Goal: Transaction & Acquisition: Purchase product/service

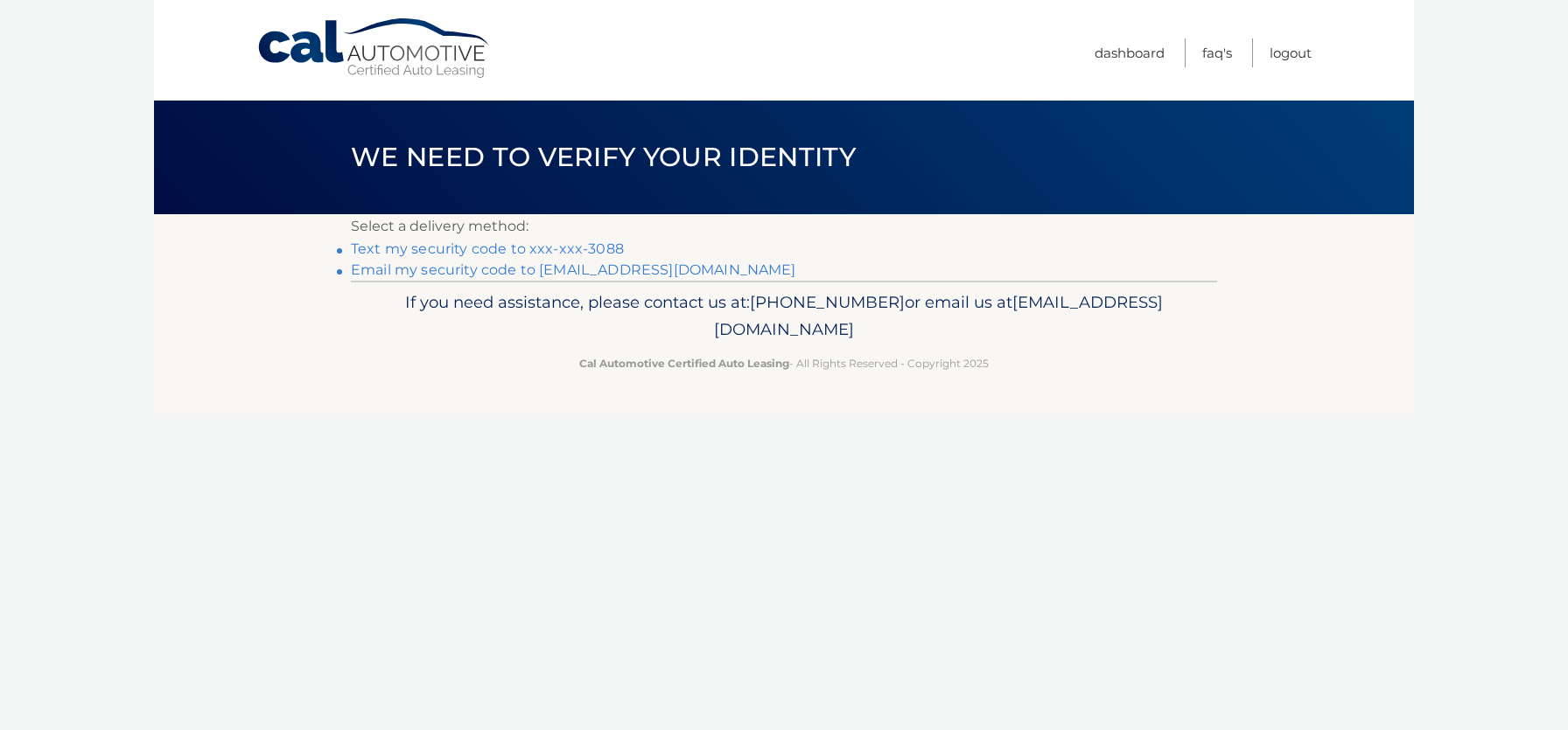
click at [545, 252] on link "Text my security code to xxx-xxx-3088" at bounding box center [487, 249] width 273 height 17
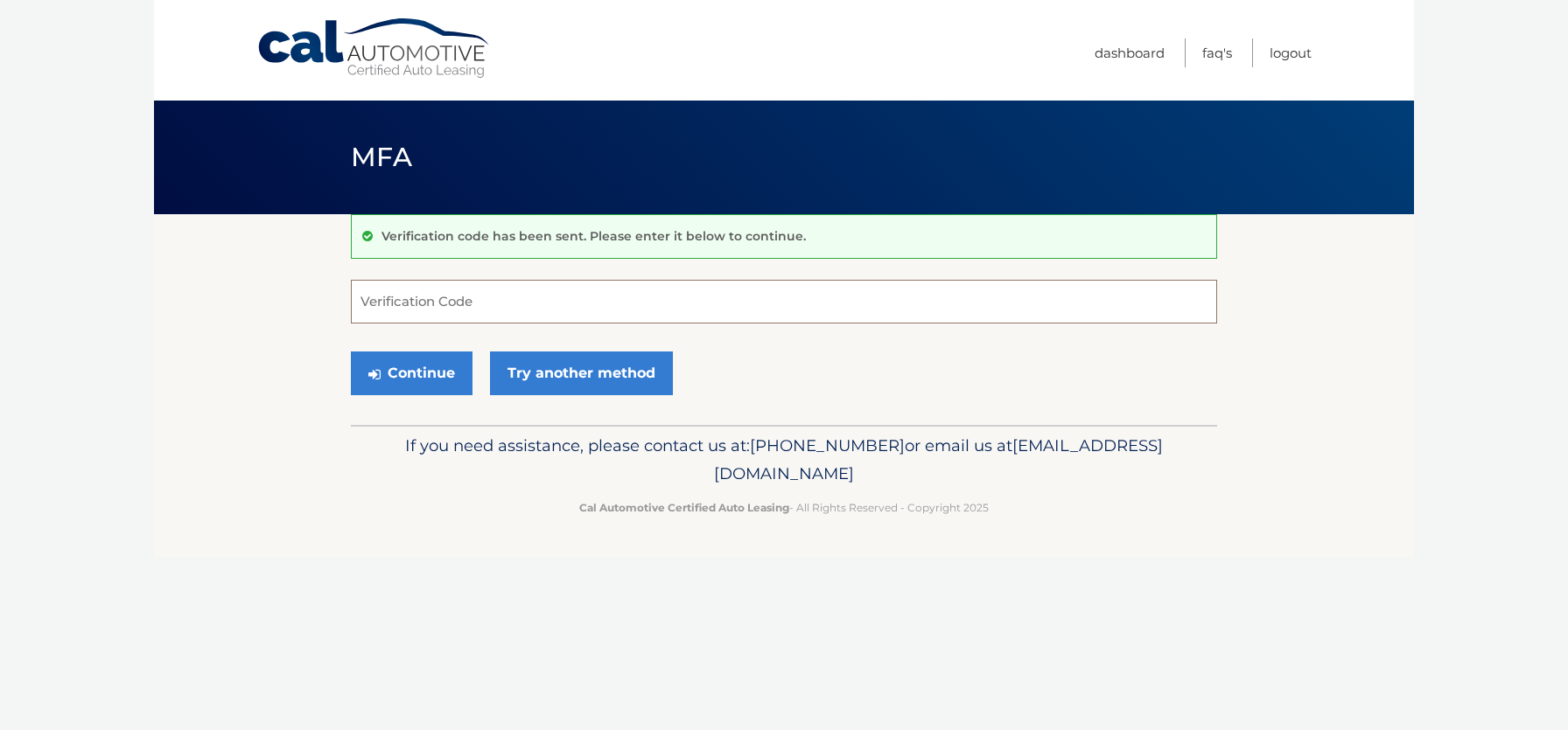
click at [497, 299] on input "Verification Code" at bounding box center [784, 301] width 866 height 44
type input "314762"
click at [430, 376] on button "Continue" at bounding box center [412, 373] width 122 height 44
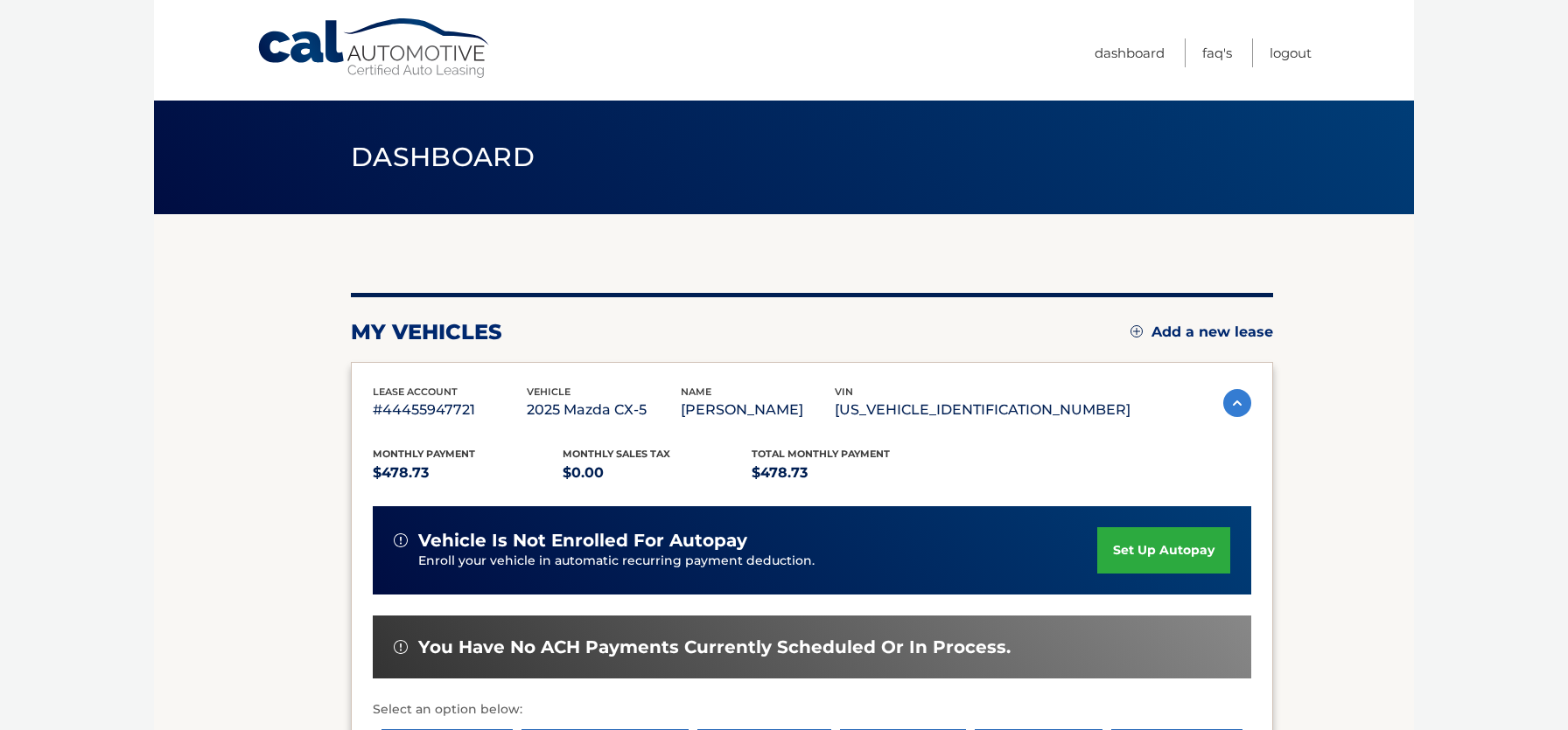
click at [622, 330] on div "my vehicles Add a new lease" at bounding box center [812, 332] width 923 height 26
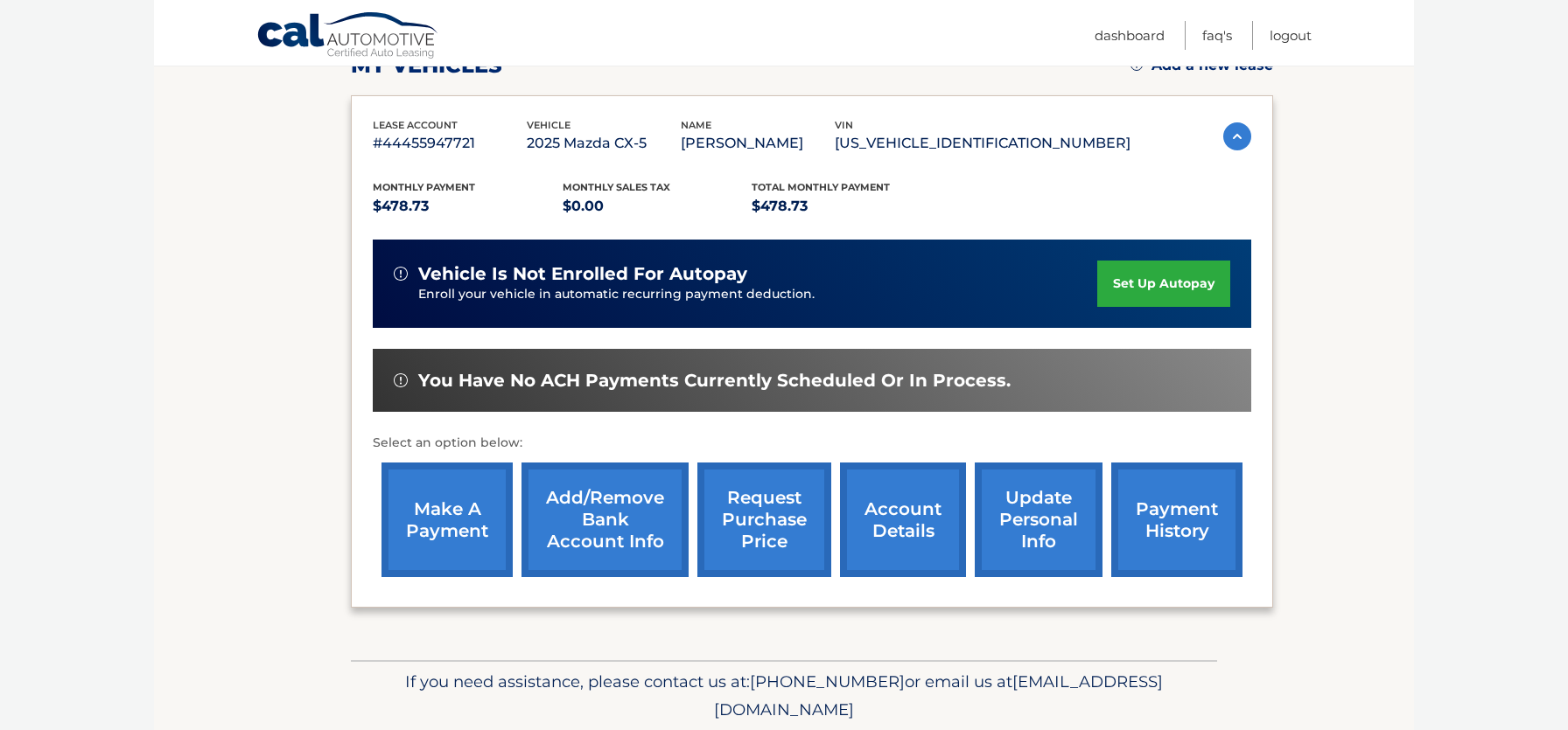
scroll to position [264, 0]
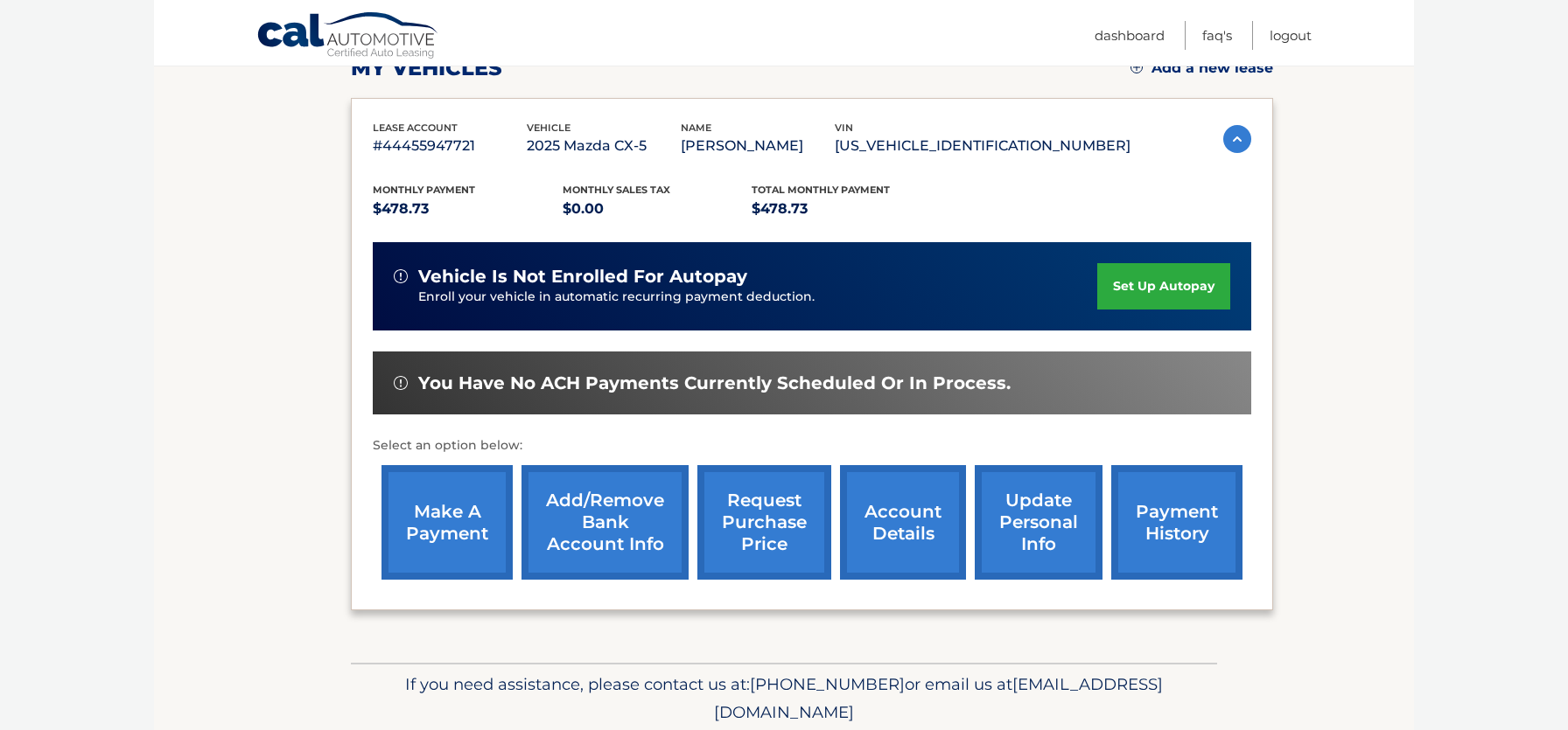
click at [467, 527] on link "make a payment" at bounding box center [447, 522] width 132 height 115
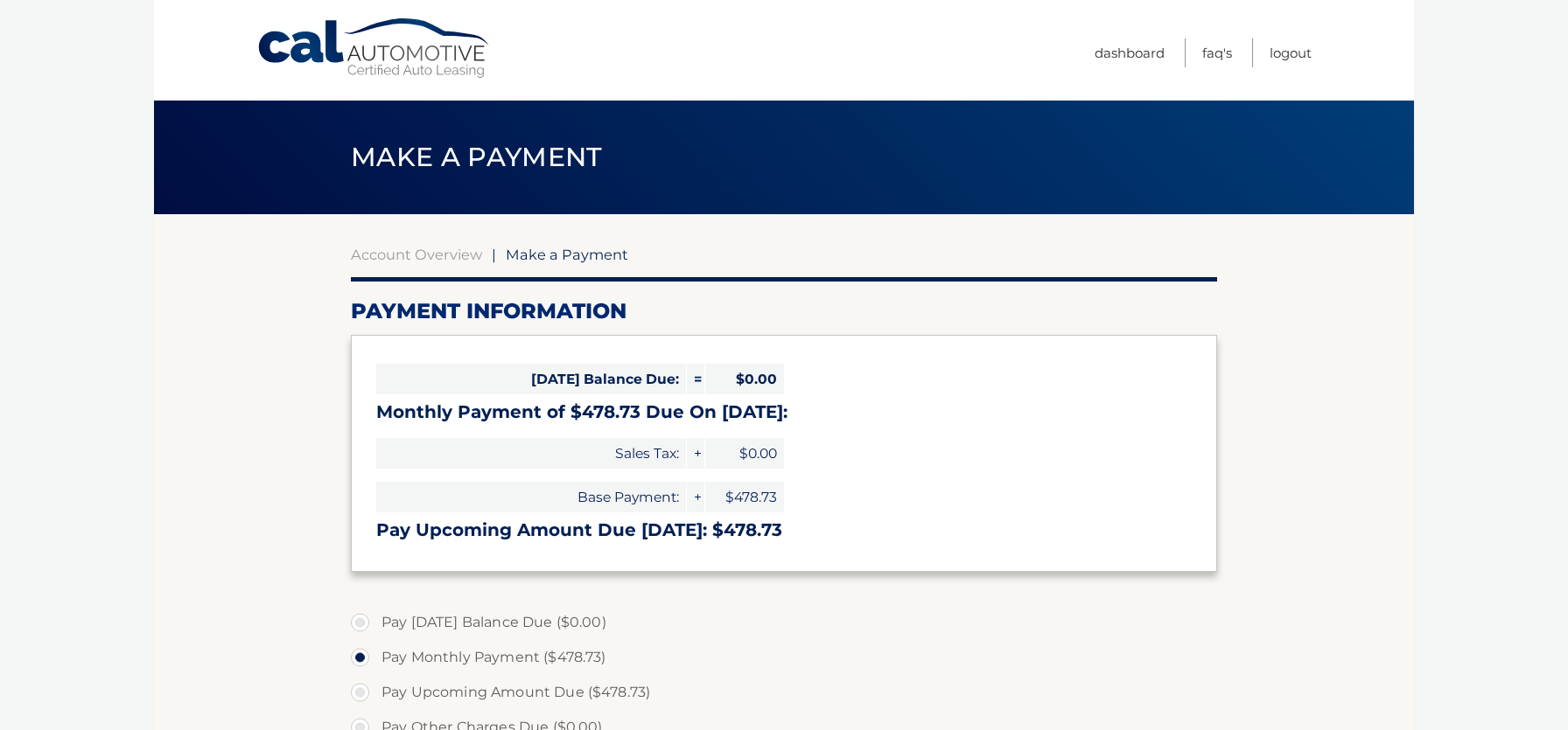
select select "MGM2NTc0M2EtZjZjNC00NDNkLWIwMDctOGQ1NWM3ZDc5YjAy"
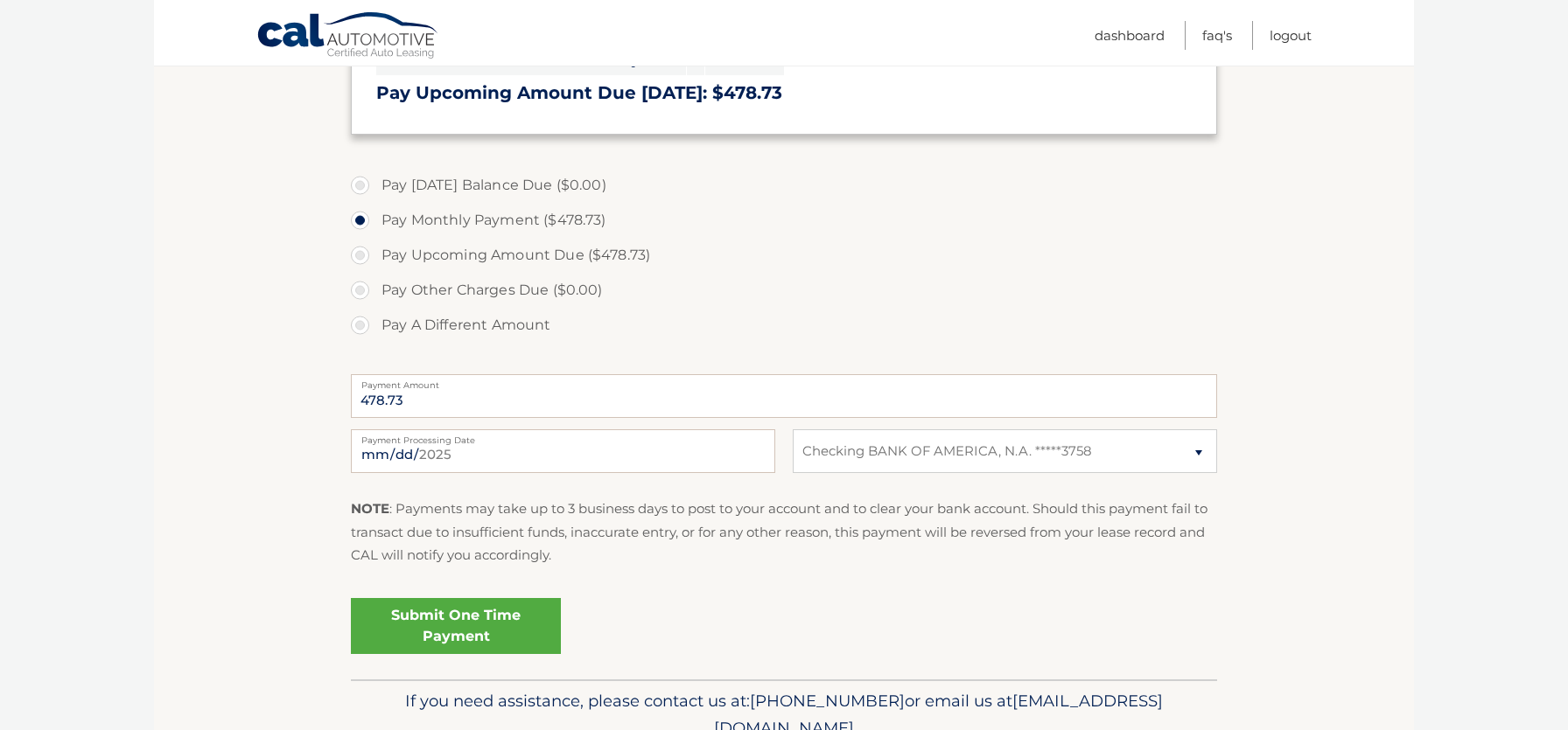
scroll to position [520, 0]
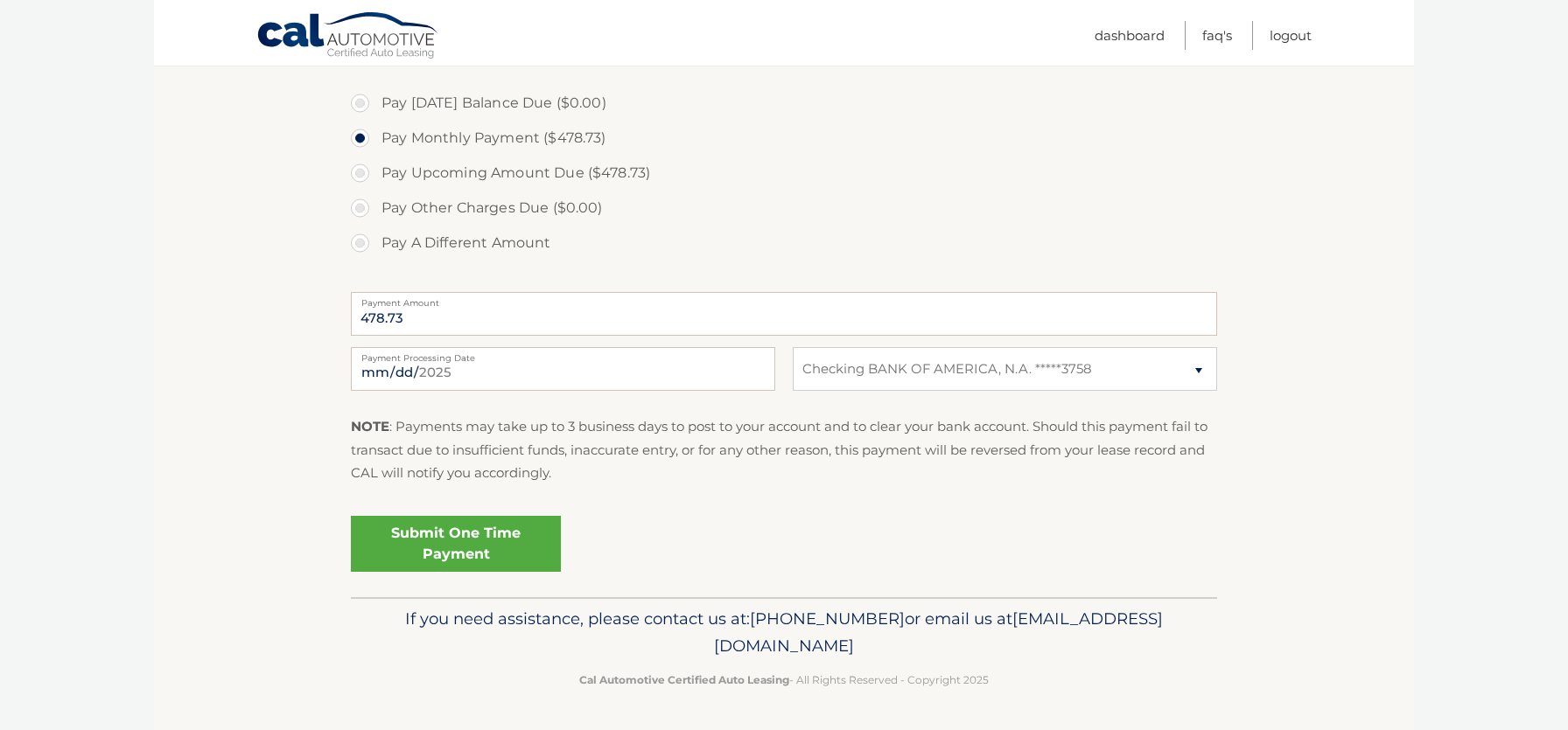
click at [454, 553] on link "Submit One Time Payment" at bounding box center [456, 544] width 210 height 56
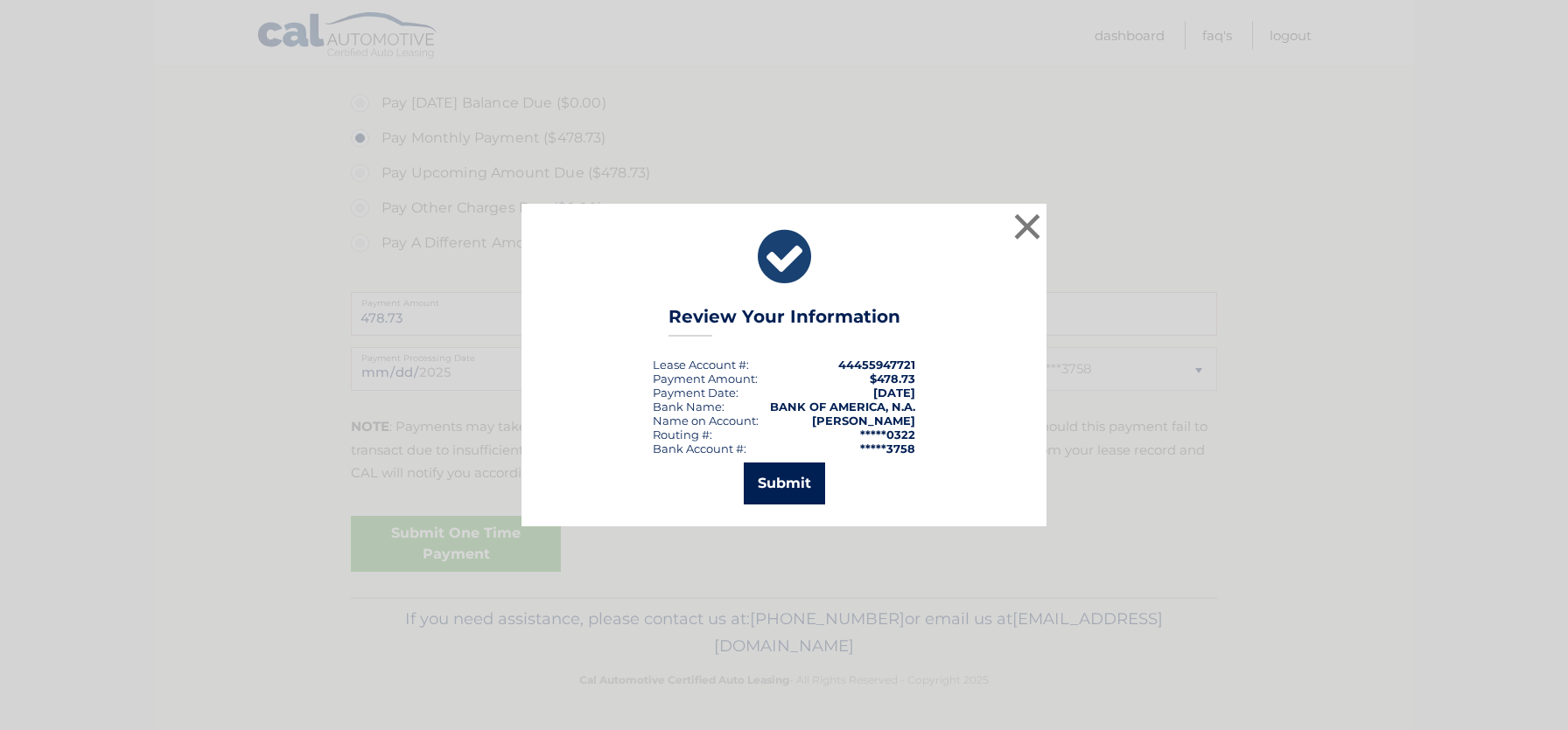
click at [787, 485] on button "Submit" at bounding box center [784, 483] width 81 height 42
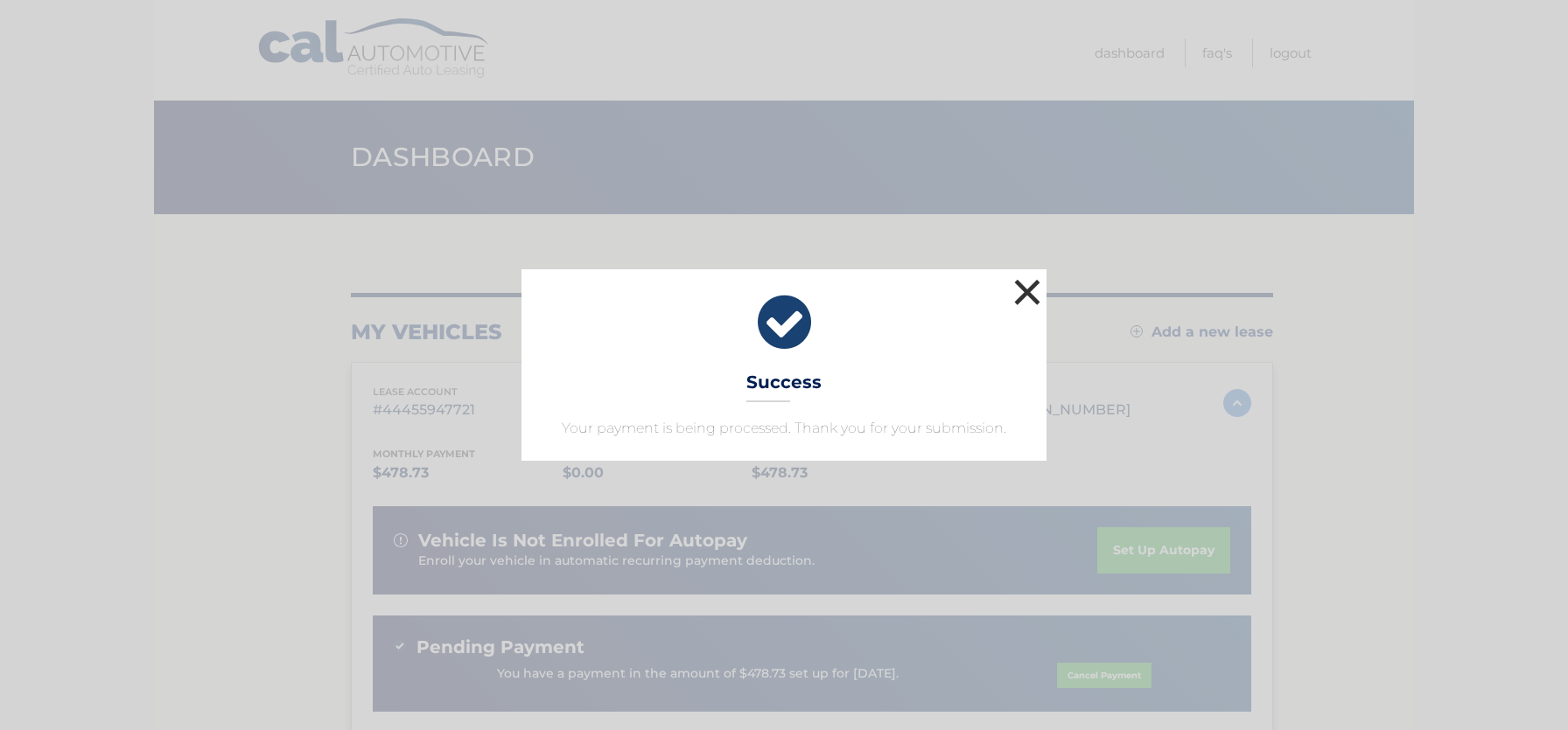
click at [1026, 293] on button "×" at bounding box center [1027, 292] width 35 height 35
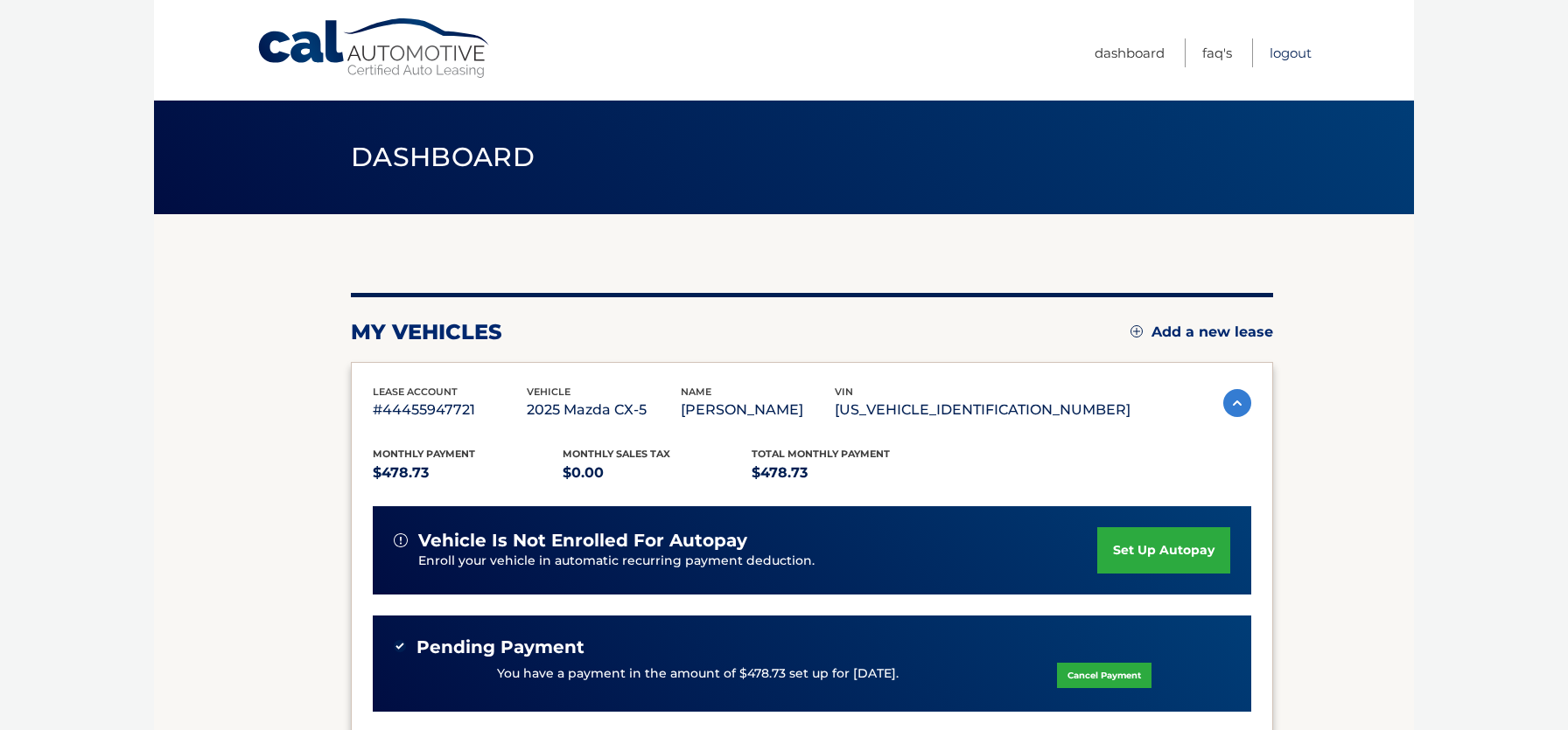
click at [1295, 55] on link "Logout" at bounding box center [1291, 53] width 42 height 29
